Goal: Task Accomplishment & Management: Manage account settings

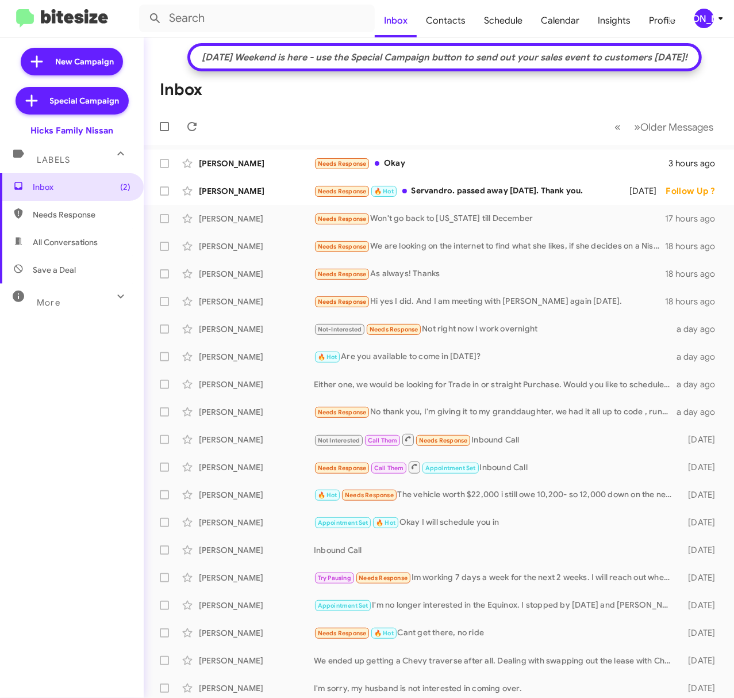
click at [725, 24] on icon at bounding box center [721, 19] width 14 height 14
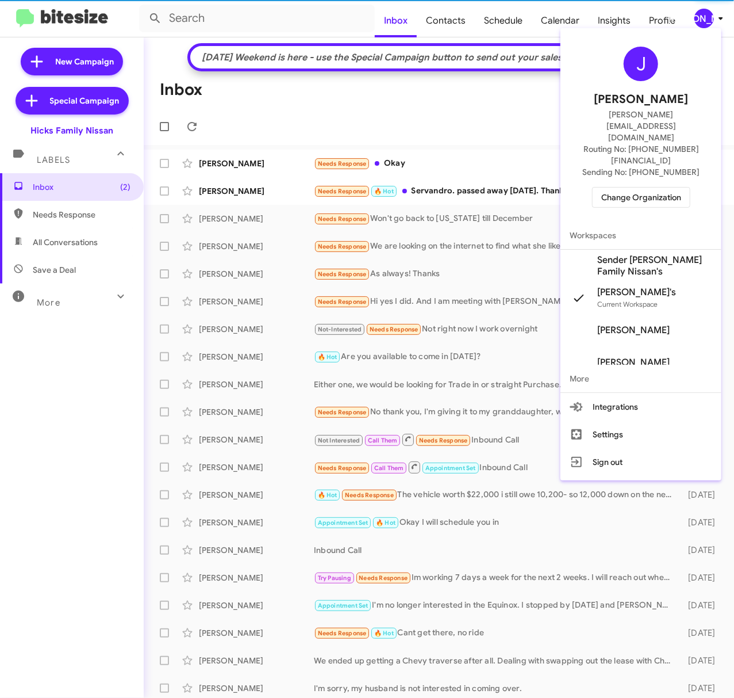
click at [718, 21] on div at bounding box center [367, 349] width 734 height 698
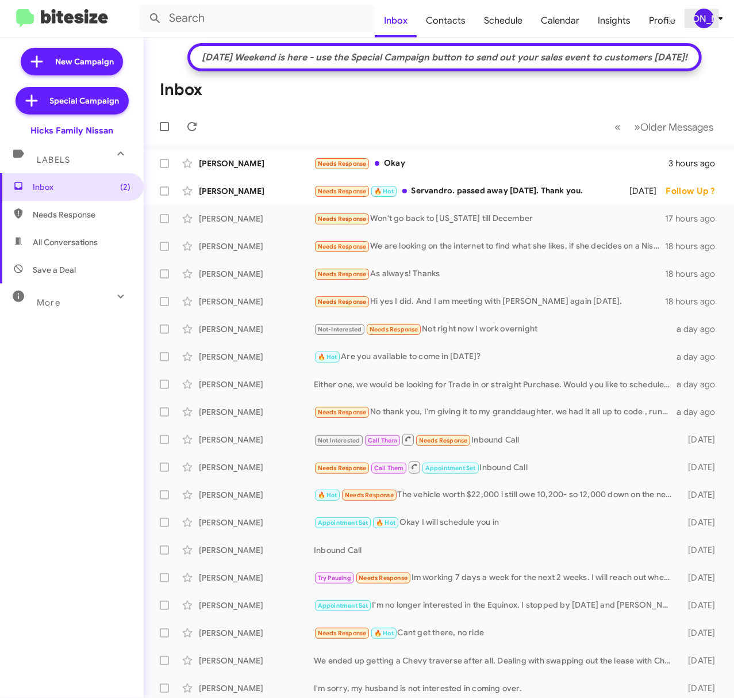
click at [707, 19] on div "[PERSON_NAME]" at bounding box center [705, 19] width 20 height 20
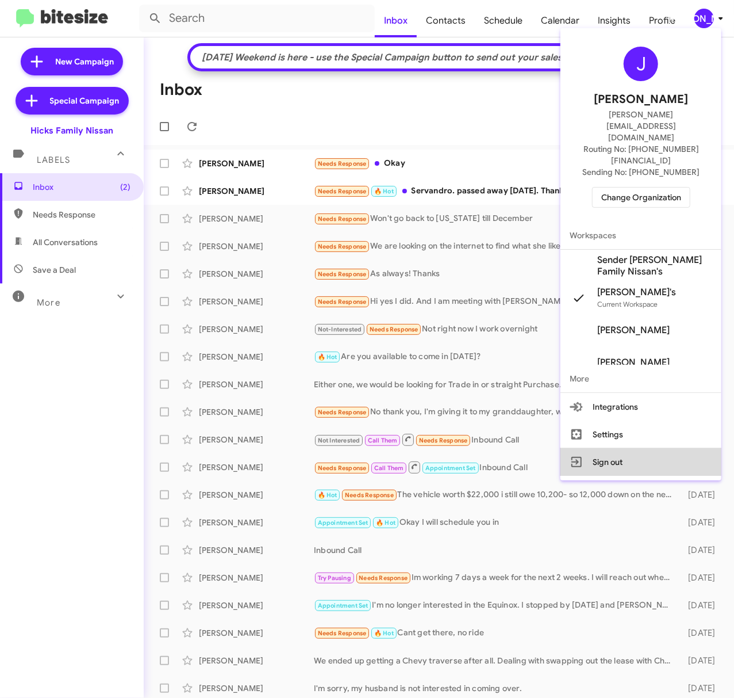
click at [603, 448] on button "Sign out" at bounding box center [641, 462] width 161 height 28
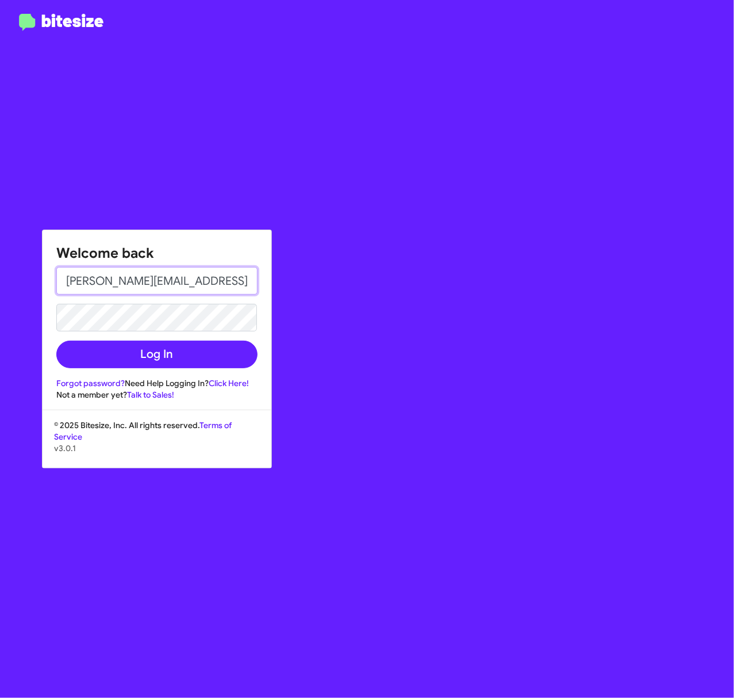
click at [170, 290] on input "[PERSON_NAME][EMAIL_ADDRESS][DOMAIN_NAME]" at bounding box center [156, 281] width 201 height 28
type input "[EMAIL_ADDRESS][DOMAIN_NAME]"
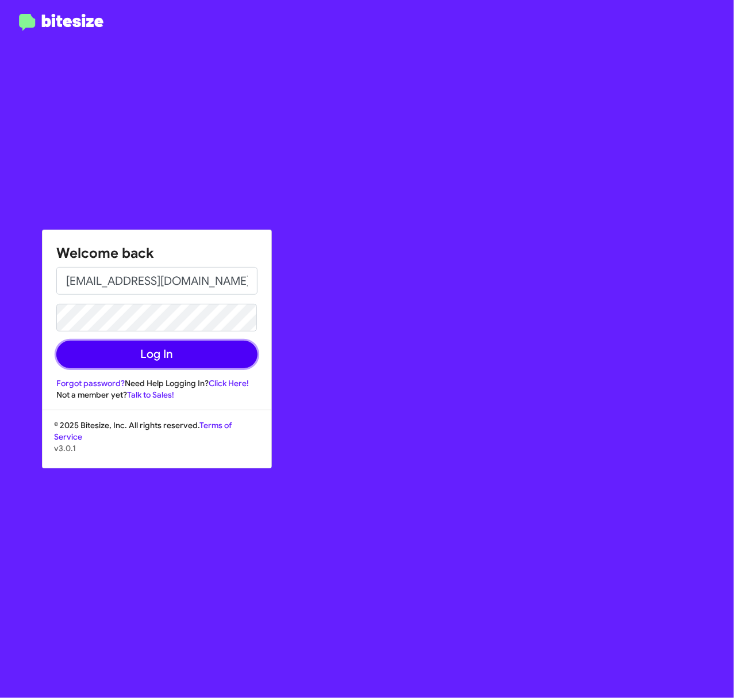
click at [162, 359] on button "Log In" at bounding box center [156, 354] width 201 height 28
